Goal: Task Accomplishment & Management: Manage account settings

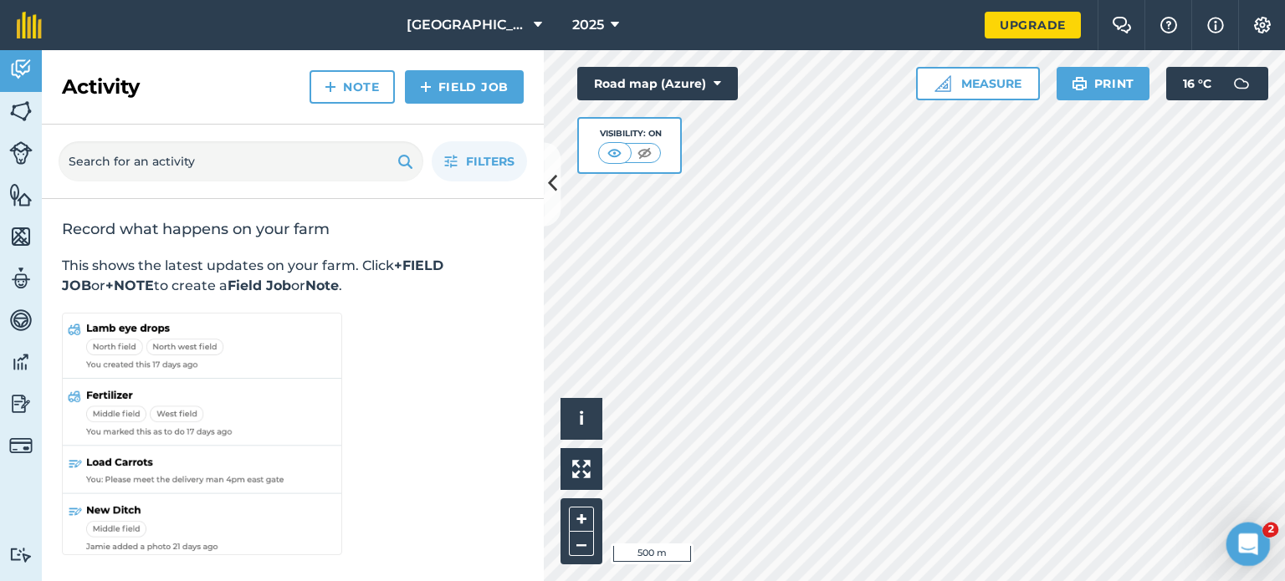
click at [1242, 545] on icon "Open Intercom Messenger" at bounding box center [1246, 543] width 28 height 28
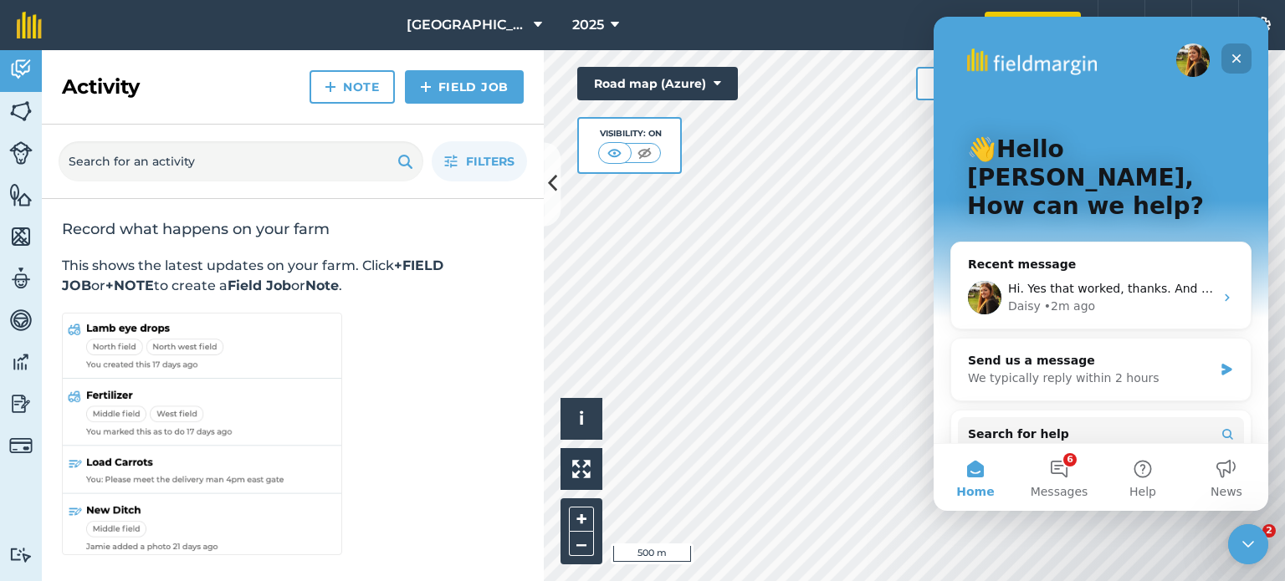
click at [1238, 59] on icon "Close" at bounding box center [1236, 58] width 9 height 9
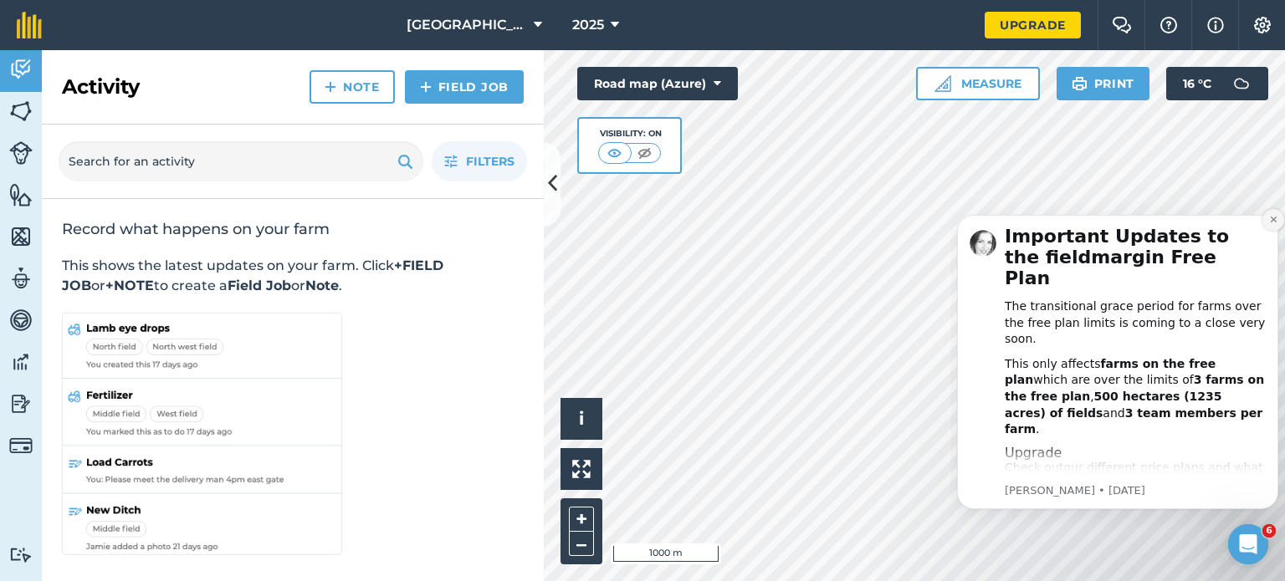
click at [1275, 223] on icon "Dismiss notification" at bounding box center [1273, 220] width 6 height 6
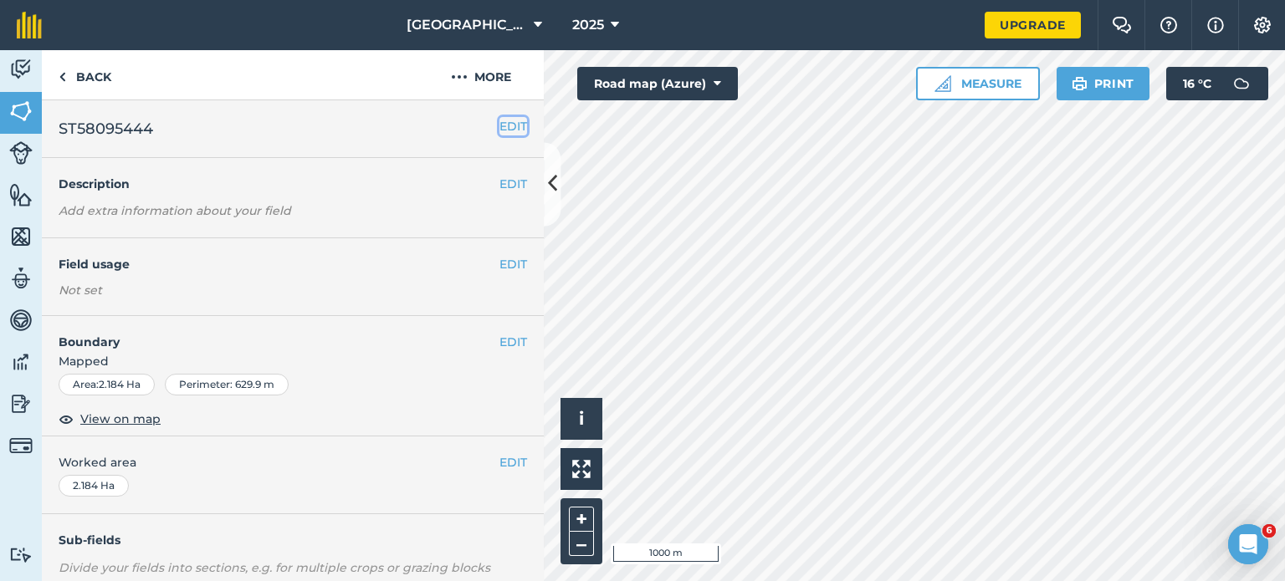
click at [499, 126] on button "EDIT" at bounding box center [513, 126] width 28 height 18
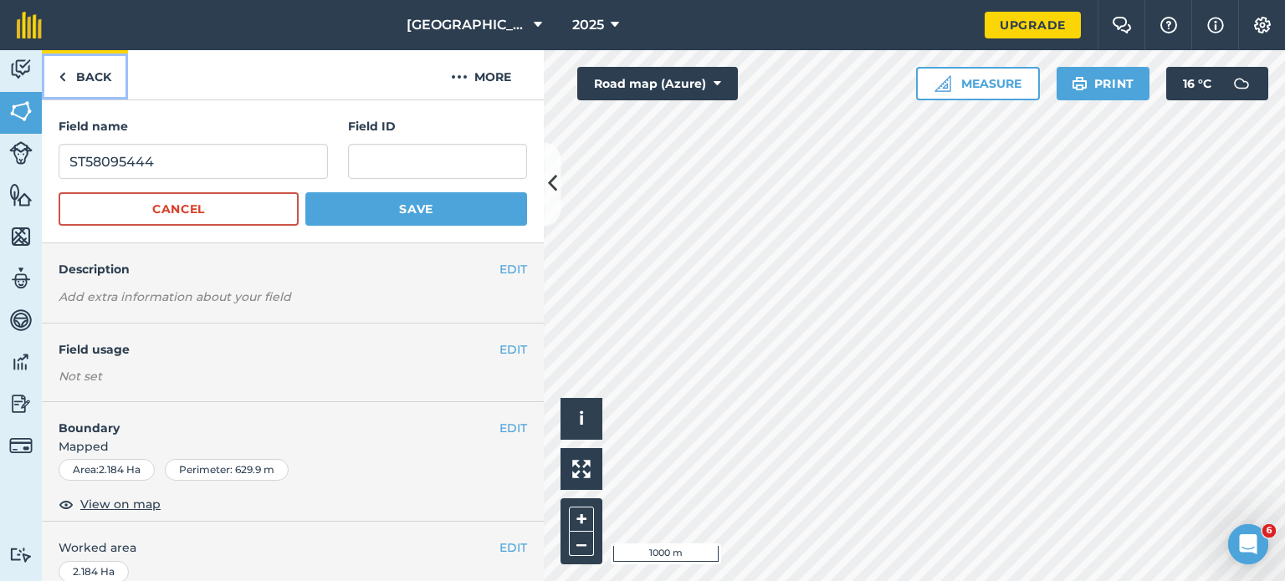
click at [93, 76] on link "Back" at bounding box center [85, 74] width 86 height 49
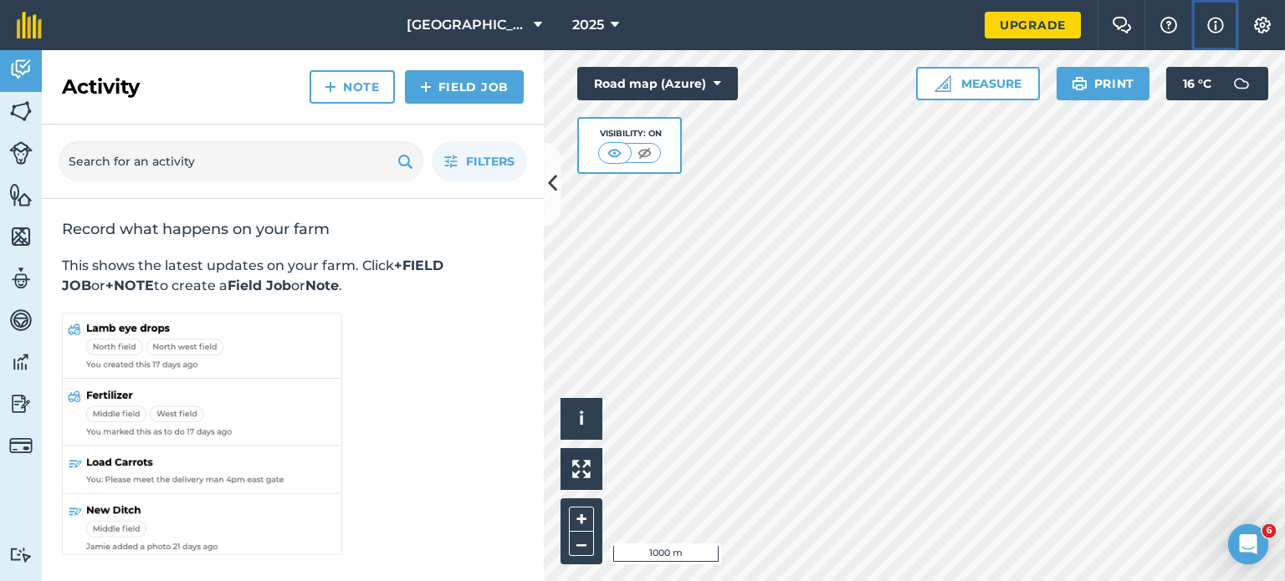
click at [1216, 23] on img at bounding box center [1215, 25] width 17 height 20
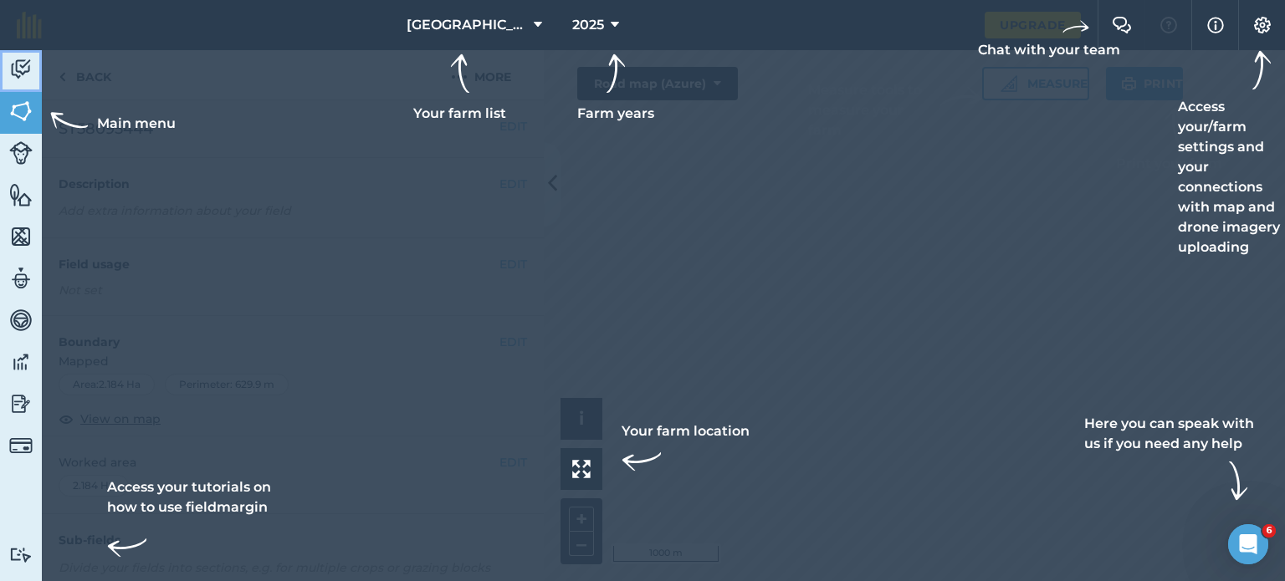
click at [23, 60] on img at bounding box center [20, 69] width 23 height 25
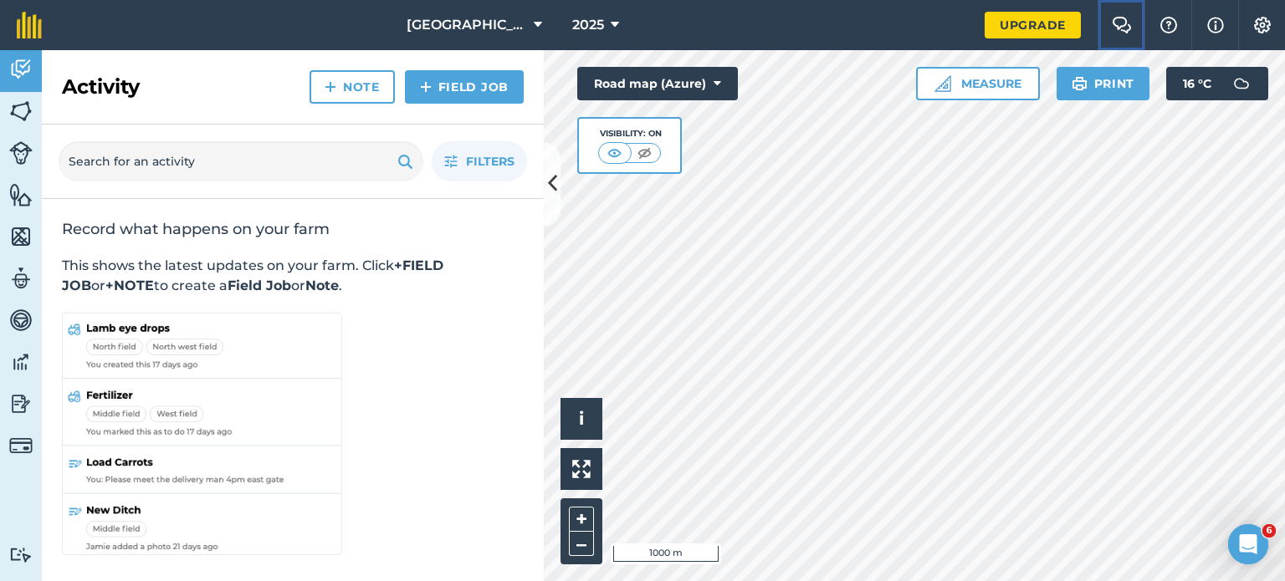
click at [1120, 26] on img at bounding box center [1122, 25] width 20 height 17
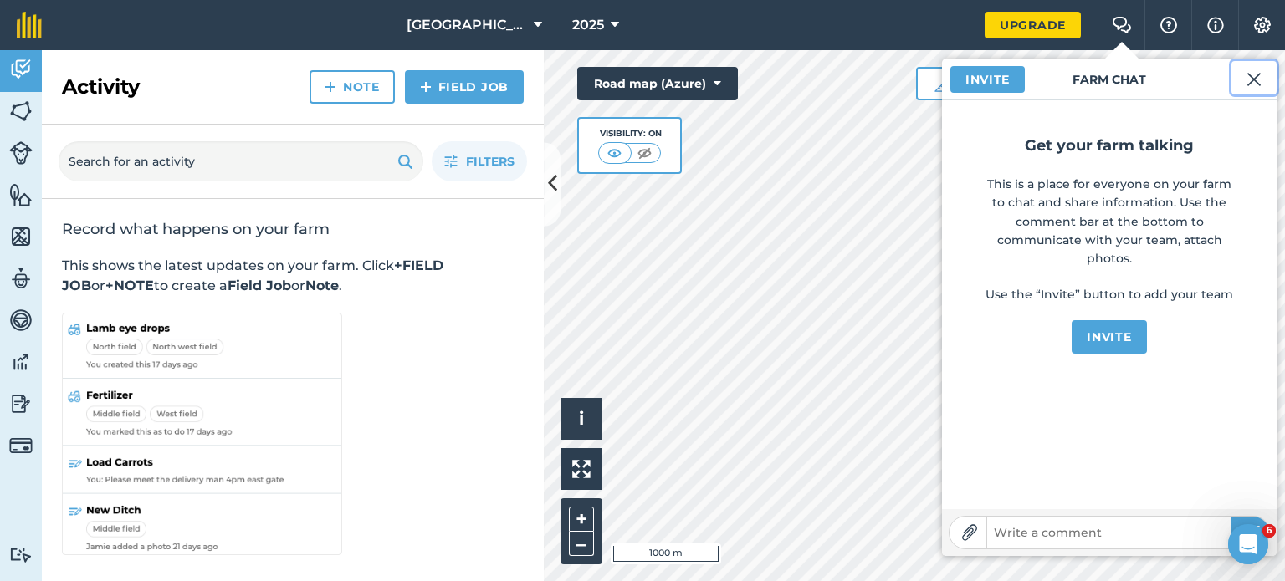
click at [1255, 76] on img at bounding box center [1254, 79] width 15 height 20
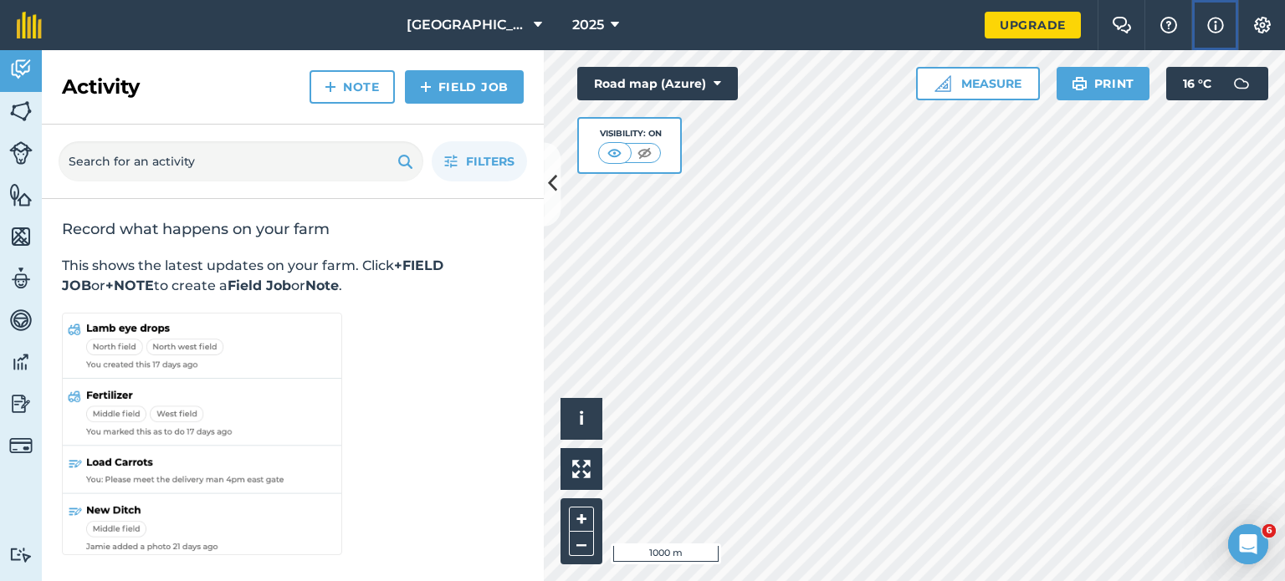
click at [1215, 24] on img at bounding box center [1215, 25] width 17 height 20
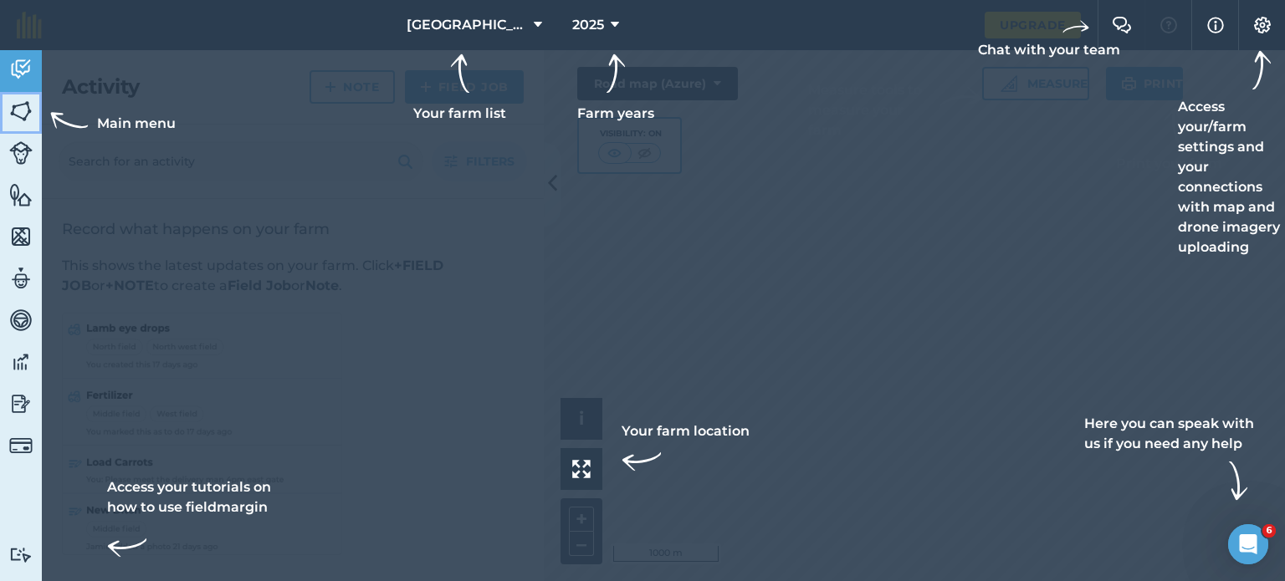
click at [26, 104] on img at bounding box center [20, 111] width 23 height 25
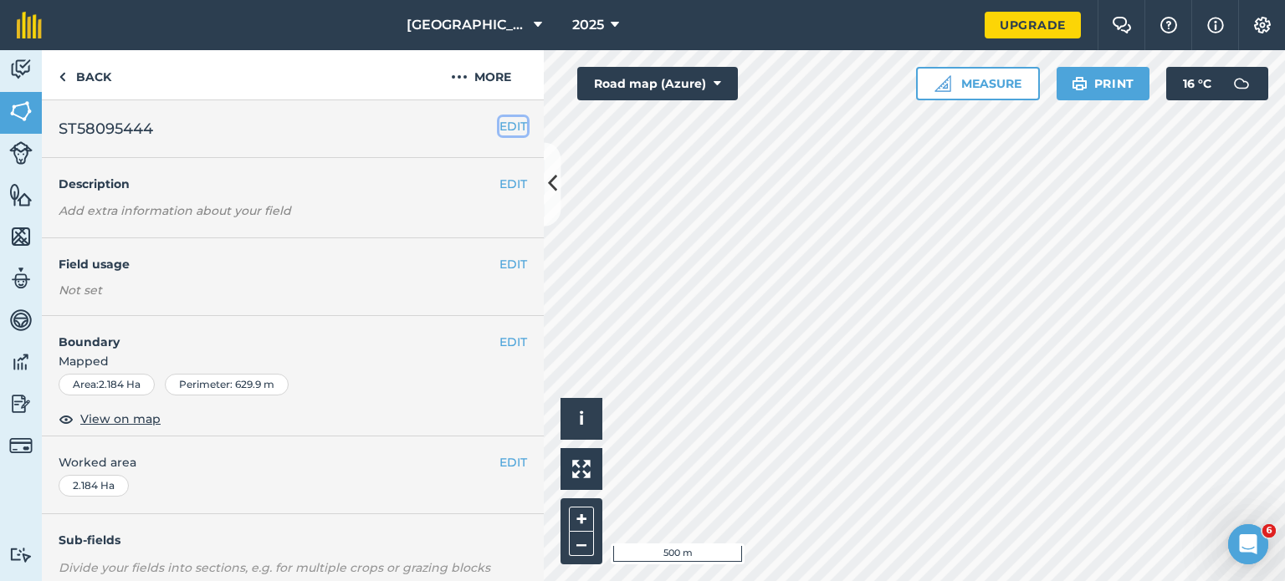
click at [499, 127] on button "EDIT" at bounding box center [513, 126] width 28 height 18
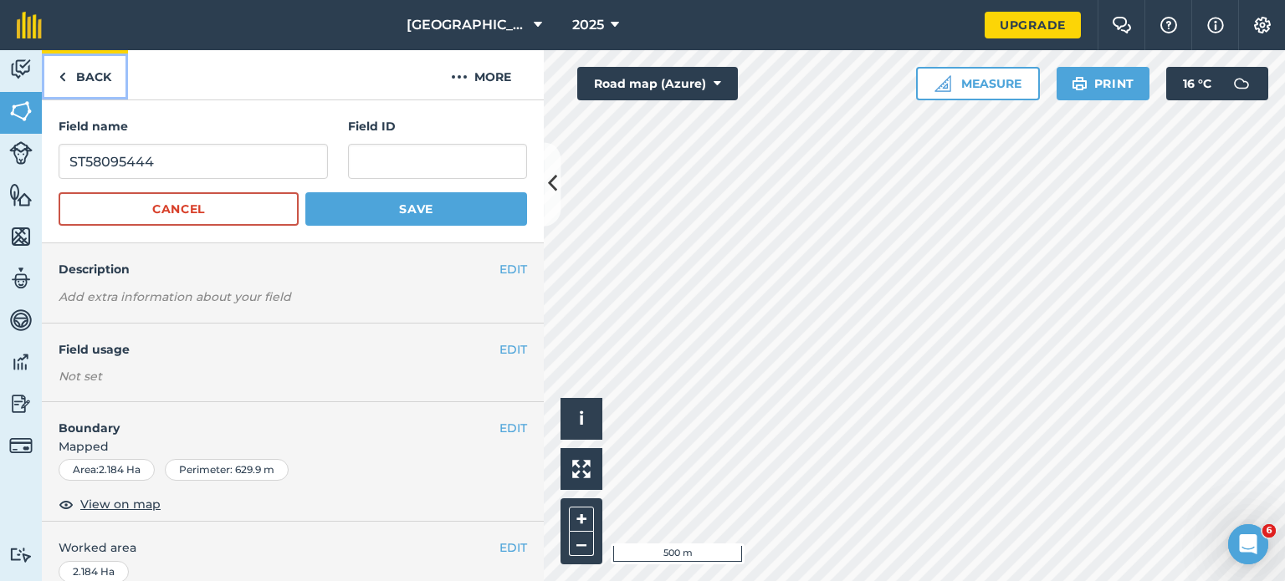
click at [86, 76] on link "Back" at bounding box center [85, 74] width 86 height 49
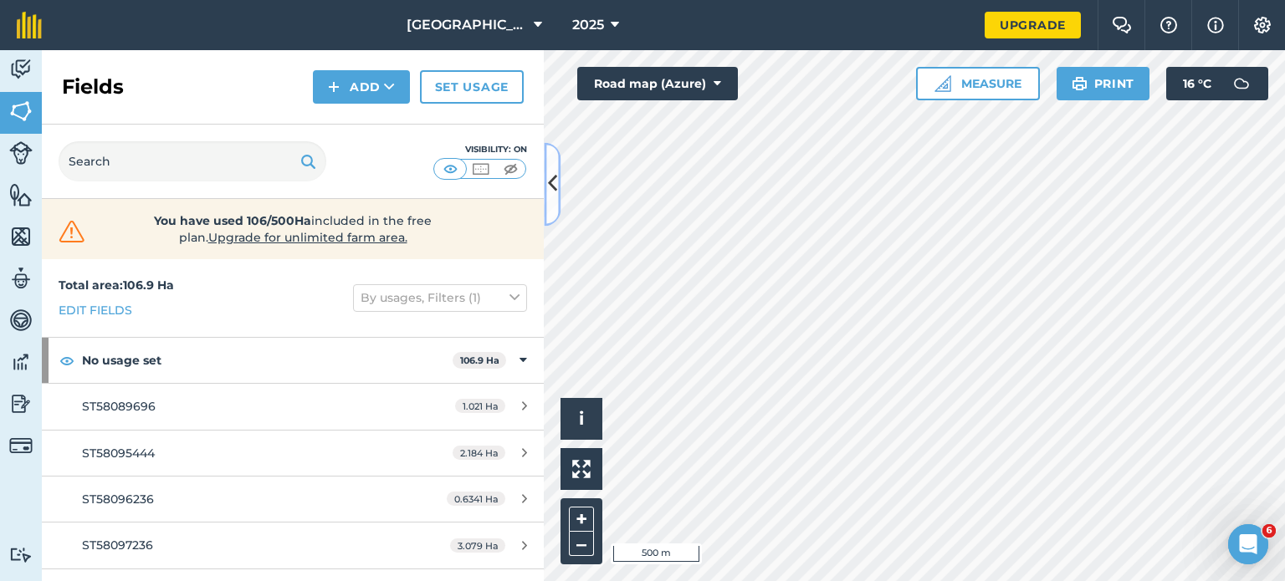
click at [550, 186] on icon at bounding box center [552, 184] width 9 height 29
